Goal: Task Accomplishment & Management: Use online tool/utility

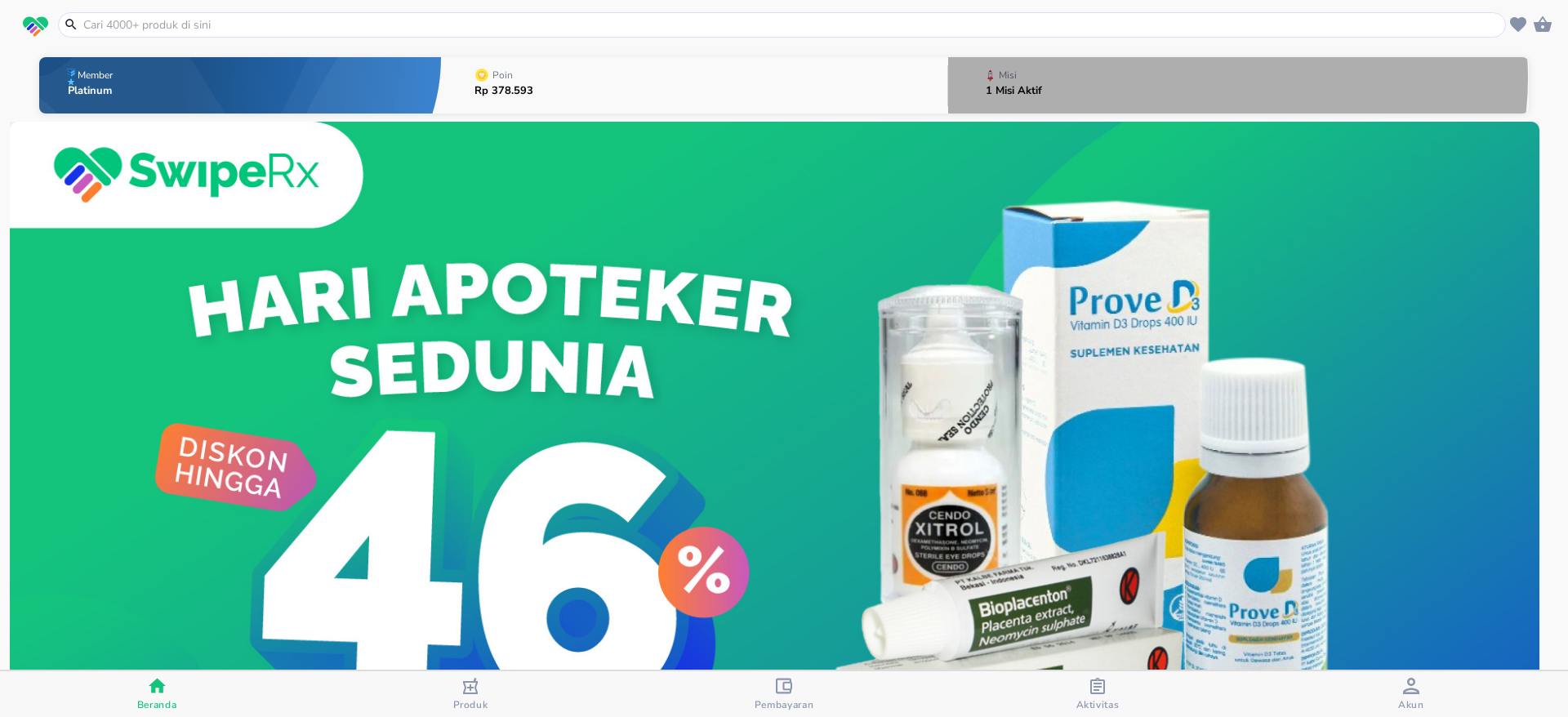
click at [1225, 78] on button "Misi 1 Misi Aktif" at bounding box center [1238, 86] width 581 height 65
